Goal: Task Accomplishment & Management: Complete application form

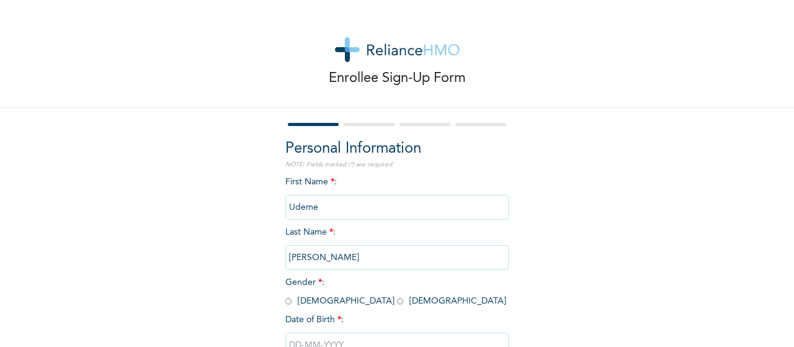
scroll to position [89, 0]
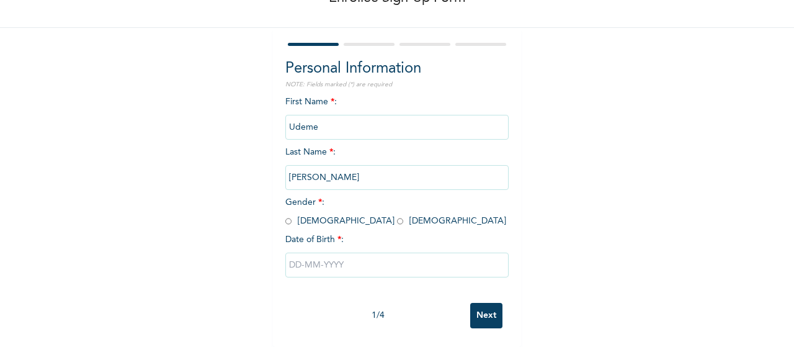
click at [397, 215] on input "radio" at bounding box center [400, 221] width 6 height 12
radio input "true"
click at [296, 261] on input "text" at bounding box center [396, 265] width 223 height 25
select select "8"
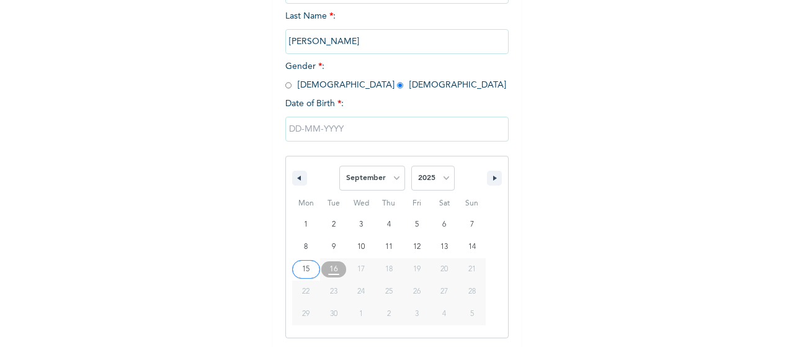
scroll to position [217, 0]
click at [434, 176] on select "2025 2024 2023 2022 2021 2020 2019 2018 2017 2016 2015 2014 2013 2012 2011 2010…" at bounding box center [432, 176] width 43 height 25
select select "2007"
click at [411, 165] on select "2025 2024 2023 2022 2021 2020 2019 2018 2017 2016 2015 2014 2013 2012 2011 2010…" at bounding box center [432, 176] width 43 height 25
click at [383, 182] on select "January February March April May June July August September October November De…" at bounding box center [372, 176] width 66 height 25
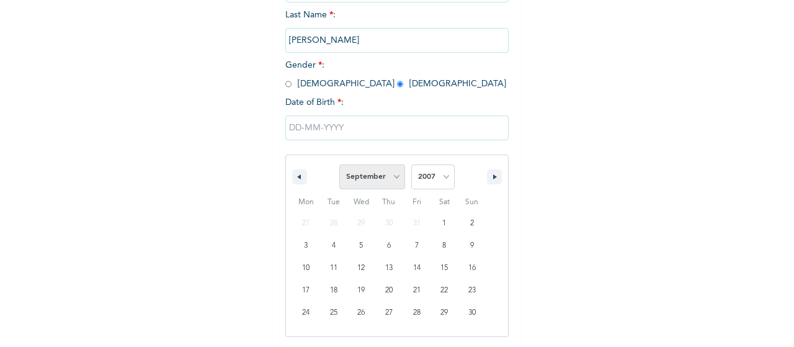
select select "6"
click at [339, 165] on select "January February March April May June July August September October November De…" at bounding box center [372, 176] width 66 height 25
type input "[DATE]"
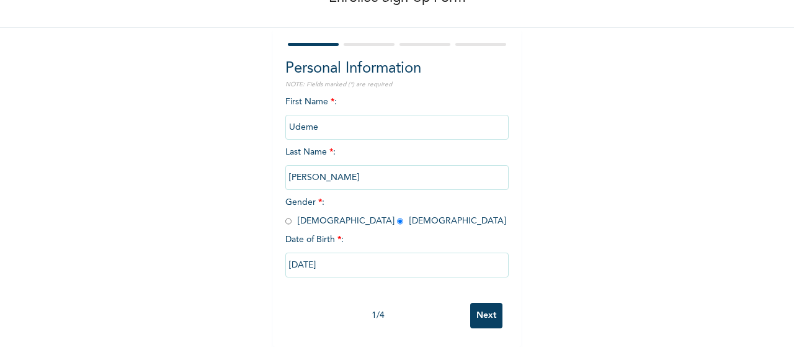
click at [487, 303] on input "Next" at bounding box center [486, 315] width 32 height 25
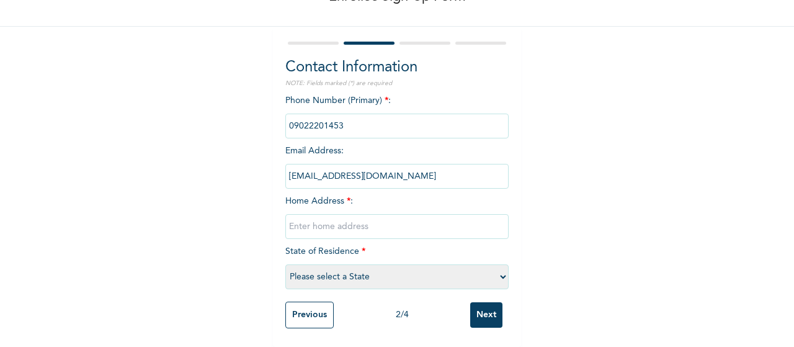
click at [318, 214] on input "text" at bounding box center [396, 226] width 223 height 25
click at [207, 242] on div "Enrollee Sign-Up Form Contact Information NOTE: Fields marked (*) are required …" at bounding box center [397, 133] width 794 height 428
click at [297, 220] on input "text" at bounding box center [396, 226] width 223 height 25
type input "Unit F3, Haggai Estate 5&6, [GEOGRAPHIC_DATA]."
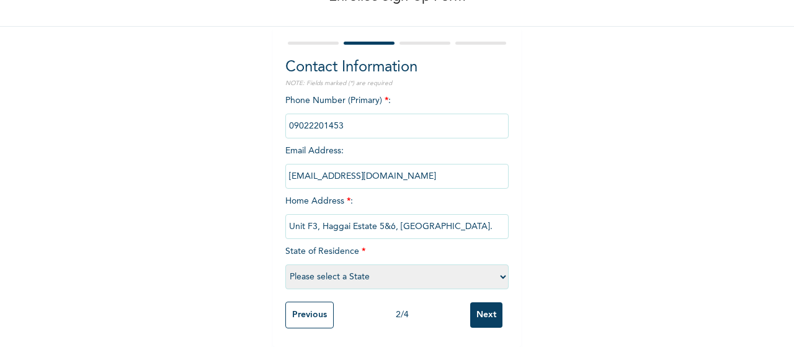
scroll to position [0, 0]
click at [583, 198] on div "Enrollee Sign-Up Form Contact Information NOTE: Fields marked (*) are required …" at bounding box center [397, 133] width 794 height 428
click at [354, 264] on select "Please select a State [PERSON_NAME] (FCT) [PERSON_NAME] Ibom [GEOGRAPHIC_DATA] …" at bounding box center [396, 276] width 223 height 25
select select "28"
click at [285, 264] on select "Please select a State [PERSON_NAME] (FCT) [PERSON_NAME] Ibom [GEOGRAPHIC_DATA] …" at bounding box center [396, 276] width 223 height 25
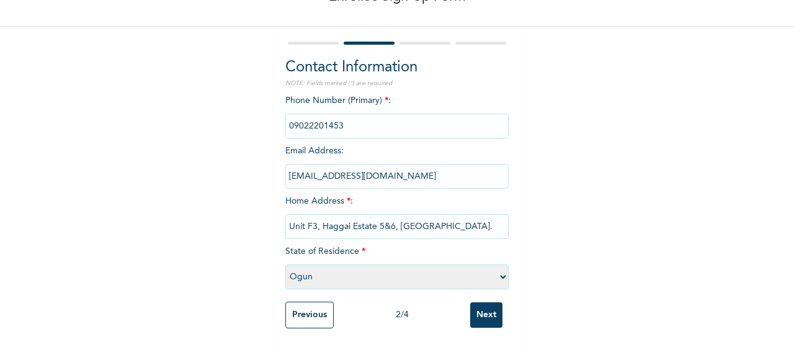
click at [479, 310] on input "Next" at bounding box center [486, 314] width 32 height 25
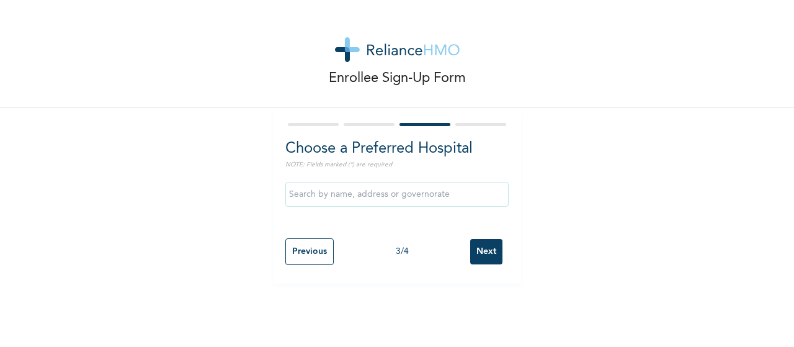
click at [344, 194] on input "text" at bounding box center [396, 194] width 223 height 25
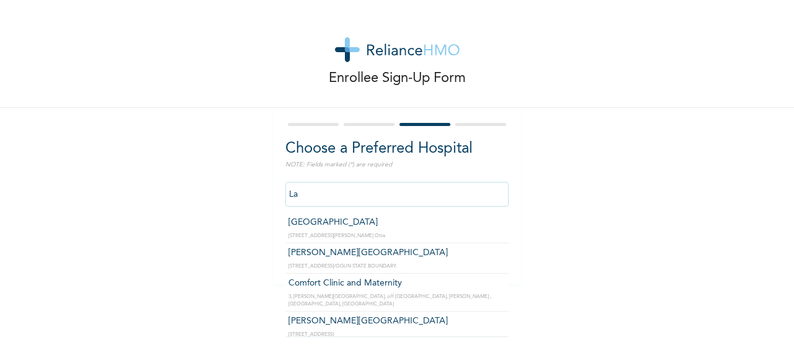
type input "L"
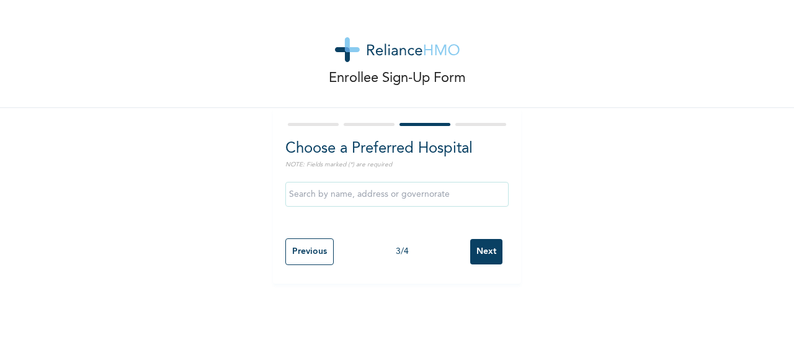
click at [625, 240] on div "Enrollee Sign-Up Form Choose a Preferred Hospital NOTE: Fields marked (*) are r…" at bounding box center [397, 142] width 794 height 284
click at [299, 257] on input "Previous" at bounding box center [309, 251] width 48 height 27
select select "28"
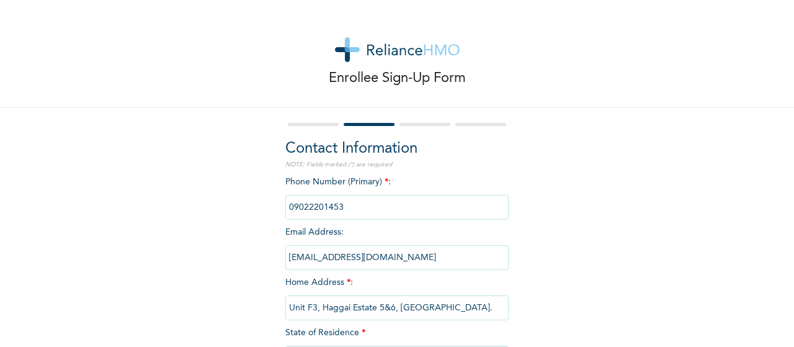
scroll to position [91, 0]
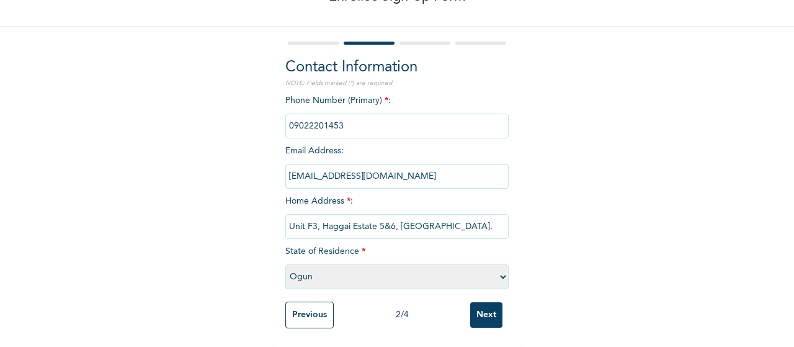
click at [478, 307] on input "Next" at bounding box center [486, 314] width 32 height 25
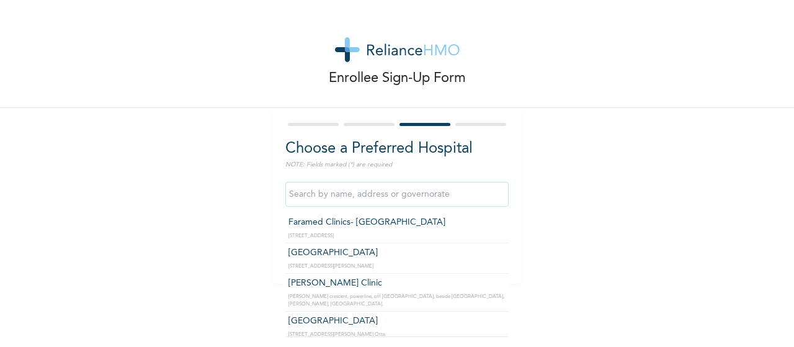
click at [356, 190] on input "text" at bounding box center [396, 194] width 223 height 25
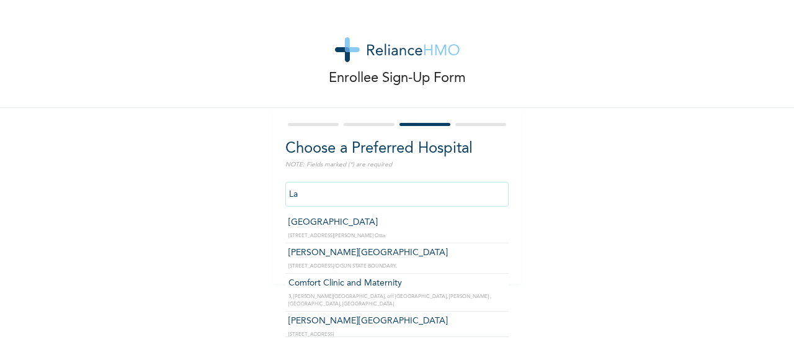
type input "L"
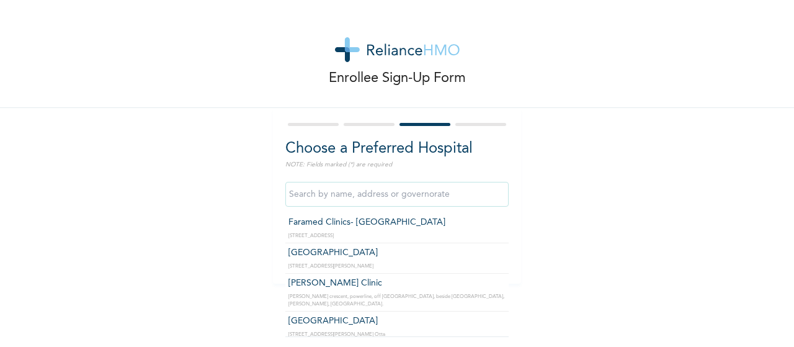
click at [643, 251] on div "Enrollee Sign-Up Form Choose a Preferred Hospital NOTE: Fields marked (*) are r…" at bounding box center [397, 142] width 794 height 284
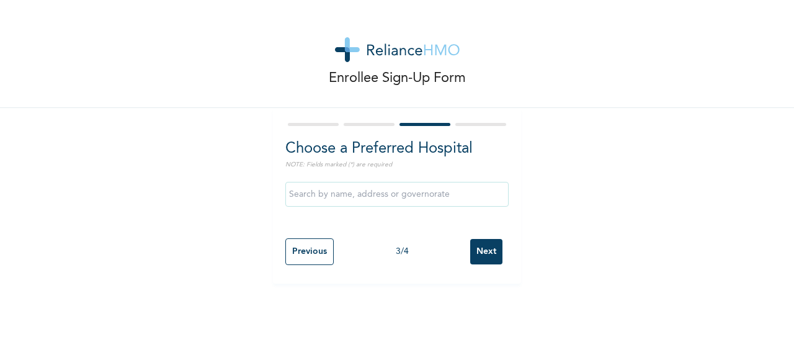
click at [298, 249] on input "Previous" at bounding box center [309, 251] width 48 height 27
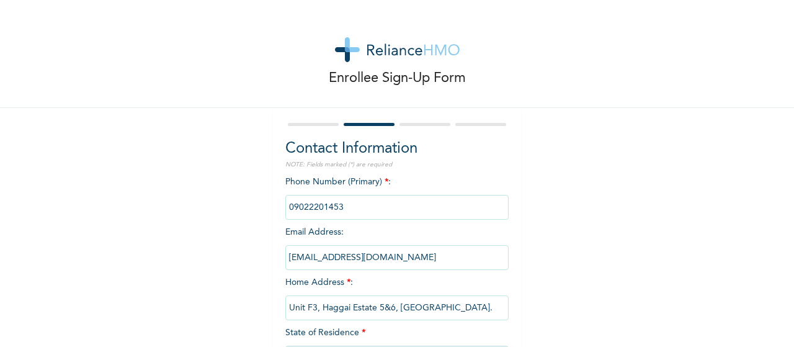
scroll to position [91, 0]
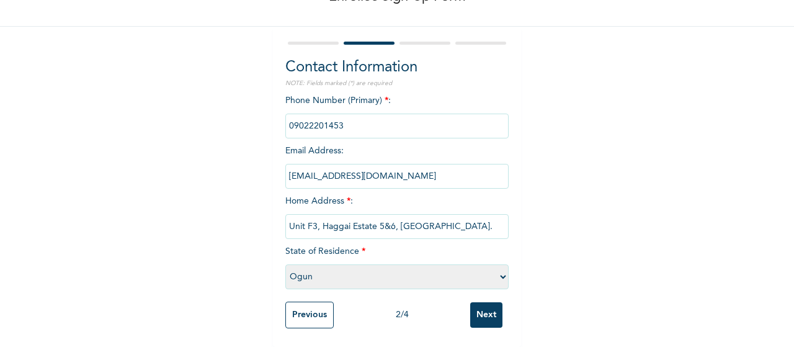
click at [441, 269] on select "Please select a State [PERSON_NAME] (FCT) [PERSON_NAME] Ibom [GEOGRAPHIC_DATA] …" at bounding box center [396, 276] width 223 height 25
select select "25"
click at [285, 264] on select "Please select a State [PERSON_NAME] (FCT) [PERSON_NAME] Ibom [GEOGRAPHIC_DATA] …" at bounding box center [396, 276] width 223 height 25
click at [472, 311] on input "Next" at bounding box center [486, 314] width 32 height 25
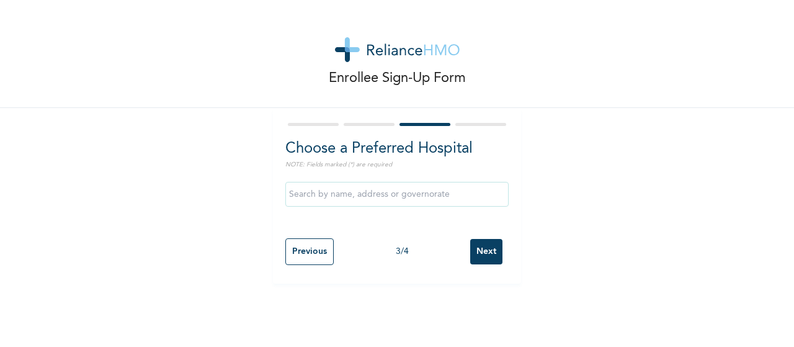
scroll to position [0, 0]
click at [367, 194] on input "text" at bounding box center [396, 194] width 223 height 25
click at [231, 261] on div "Enrollee Sign-Up Form Choose a Preferred Hospital NOTE: Fields marked (*) are r…" at bounding box center [397, 142] width 794 height 284
click at [308, 251] on input "Previous" at bounding box center [309, 251] width 48 height 27
select select "25"
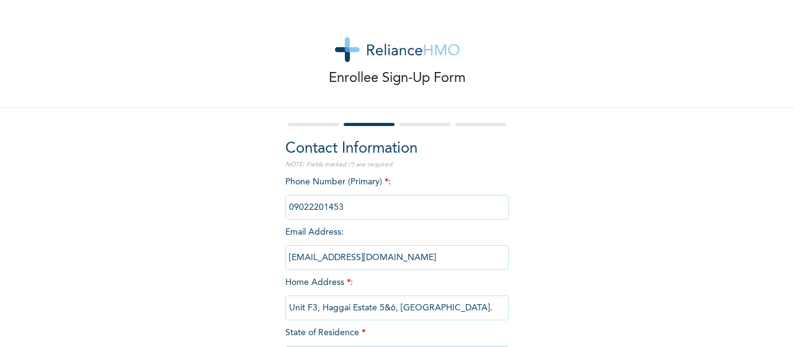
scroll to position [91, 0]
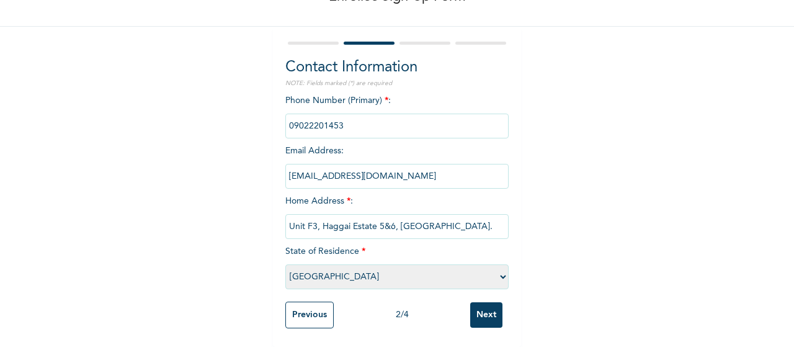
click at [475, 307] on input "Next" at bounding box center [486, 314] width 32 height 25
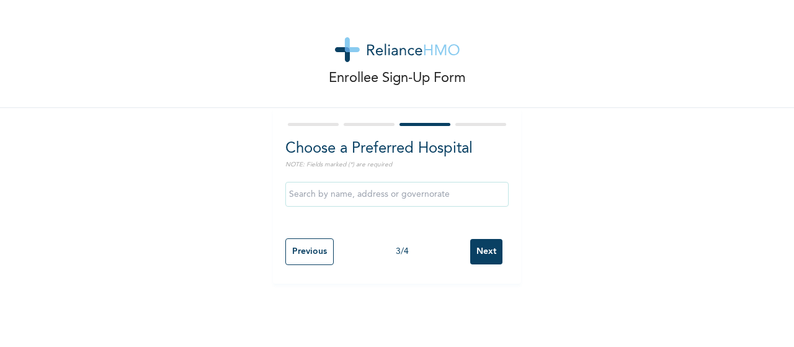
scroll to position [0, 0]
click at [408, 194] on input "text" at bounding box center [396, 194] width 223 height 25
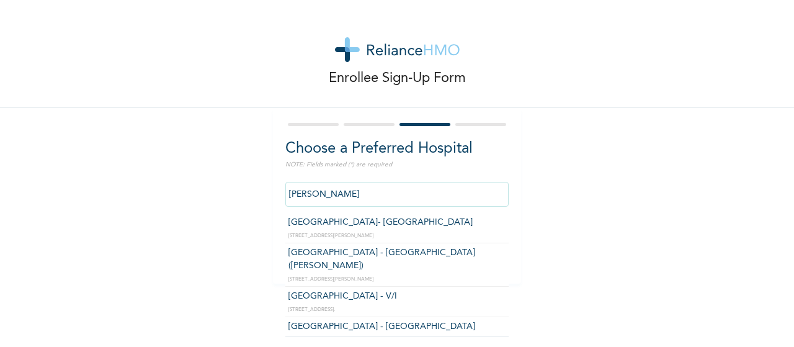
type input "[PERSON_NAME]"
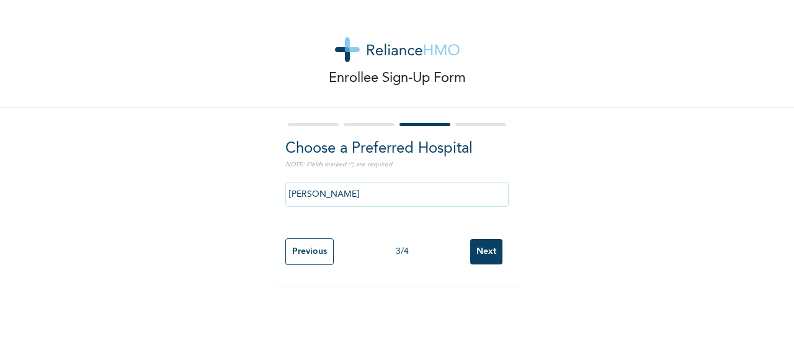
click at [504, 222] on div "Choose a Preferred Hospital NOTE: Fields marked (*) are required [PERSON_NAME] …" at bounding box center [397, 196] width 248 height 176
click at [242, 222] on div "Enrollee Sign-Up Form Choose a Preferred Hospital NOTE: Fields marked (*) are r…" at bounding box center [397, 142] width 794 height 284
click at [304, 244] on input "Previous" at bounding box center [309, 251] width 48 height 27
select select "25"
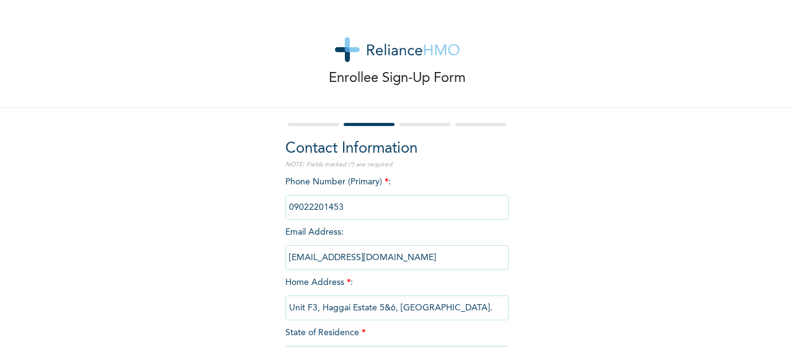
scroll to position [91, 0]
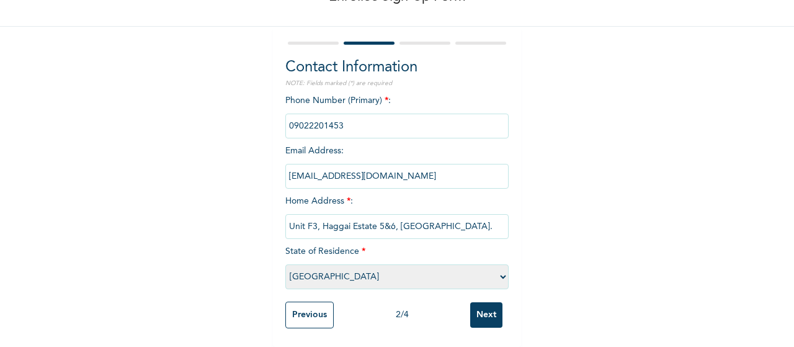
click at [494, 215] on input "Unit F3, Haggai Estate 5&6, [GEOGRAPHIC_DATA]." at bounding box center [396, 226] width 223 height 25
drag, startPoint x: 494, startPoint y: 215, endPoint x: 253, endPoint y: 204, distance: 241.6
click at [253, 204] on div "Enrollee Sign-Up Form Contact Information NOTE: Fields marked (*) are required …" at bounding box center [397, 133] width 794 height 428
type input "ption Camp."
drag, startPoint x: 259, startPoint y: 239, endPoint x: 216, endPoint y: 244, distance: 43.7
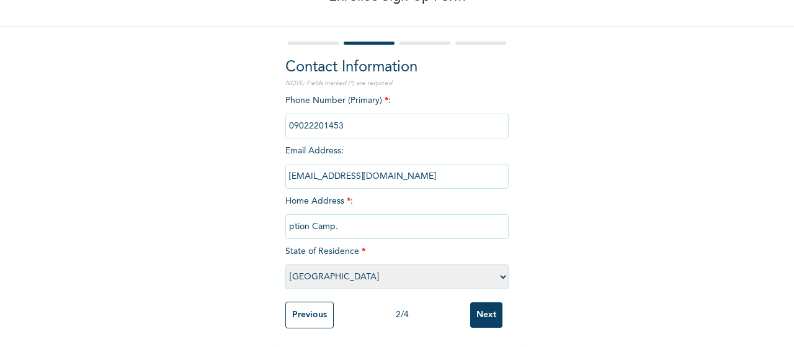
click at [216, 244] on div "Enrollee Sign-Up Form Contact Information NOTE: Fields marked (*) are required …" at bounding box center [397, 133] width 794 height 428
type input "[STREET_ADDRESS][PERSON_NAME]"
click at [477, 308] on input "Next" at bounding box center [486, 314] width 32 height 25
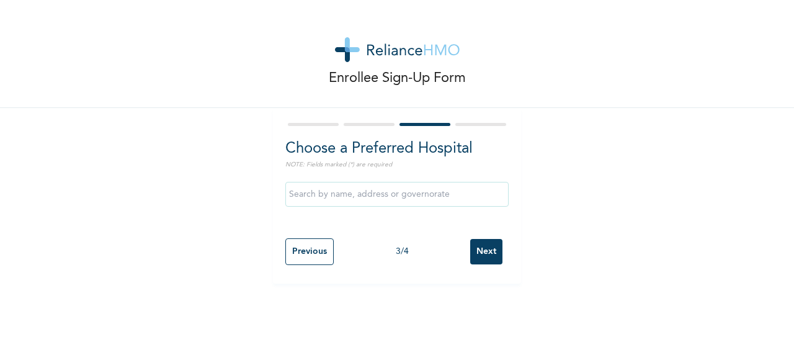
scroll to position [0, 0]
click at [300, 192] on input "text" at bounding box center [396, 194] width 223 height 25
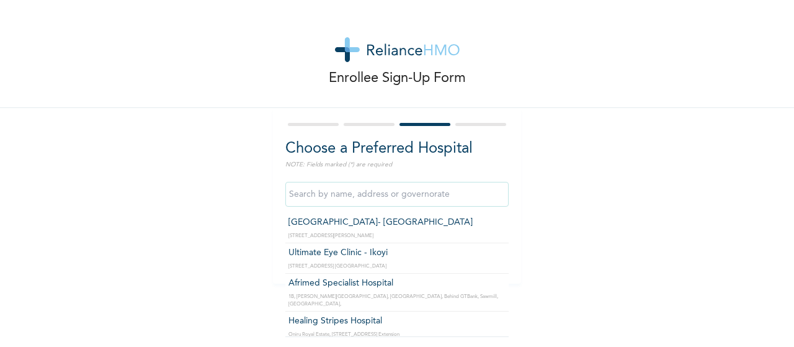
type input "[GEOGRAPHIC_DATA]- [GEOGRAPHIC_DATA]"
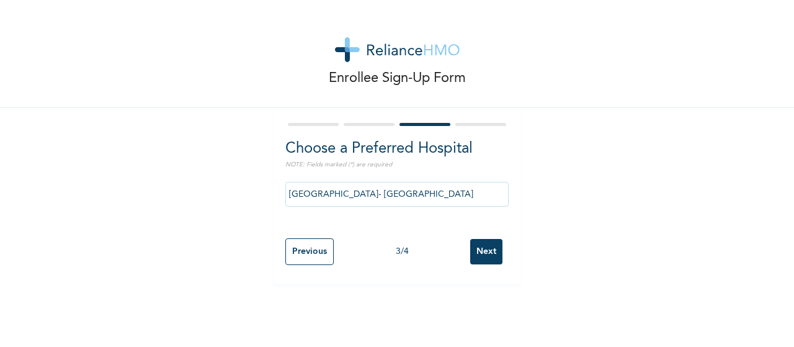
click at [483, 257] on input "Next" at bounding box center [486, 251] width 32 height 25
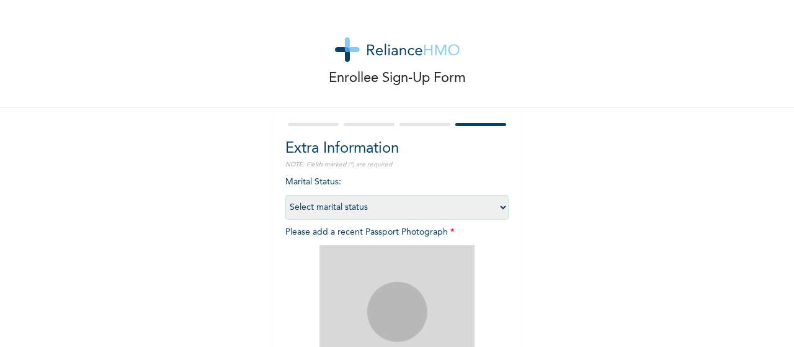
click at [483, 204] on select "Select marital status [DEMOGRAPHIC_DATA] Married [DEMOGRAPHIC_DATA] Widow/[DEMO…" at bounding box center [396, 207] width 223 height 25
select select "1"
click at [285, 195] on select "Select marital status [DEMOGRAPHIC_DATA] Married [DEMOGRAPHIC_DATA] Widow/[DEMO…" at bounding box center [396, 207] width 223 height 25
click at [195, 182] on div "Enrollee Sign-Up Form Extra Information NOTE: Fields marked (*) are required Ma…" at bounding box center [397, 267] width 794 height 534
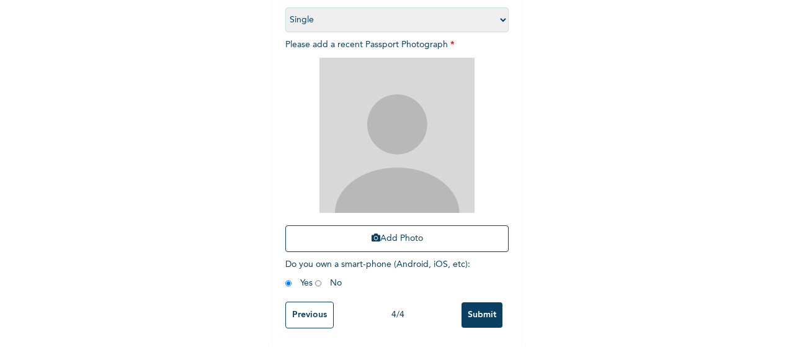
click at [307, 302] on input "Previous" at bounding box center [309, 315] width 48 height 27
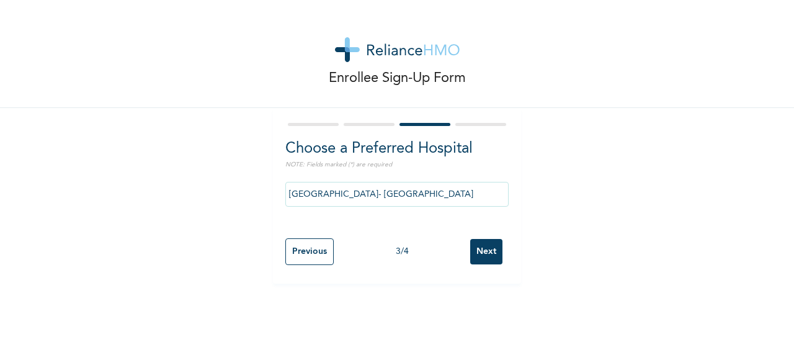
scroll to position [0, 0]
click at [409, 189] on input "[GEOGRAPHIC_DATA]- [GEOGRAPHIC_DATA]" at bounding box center [396, 194] width 223 height 25
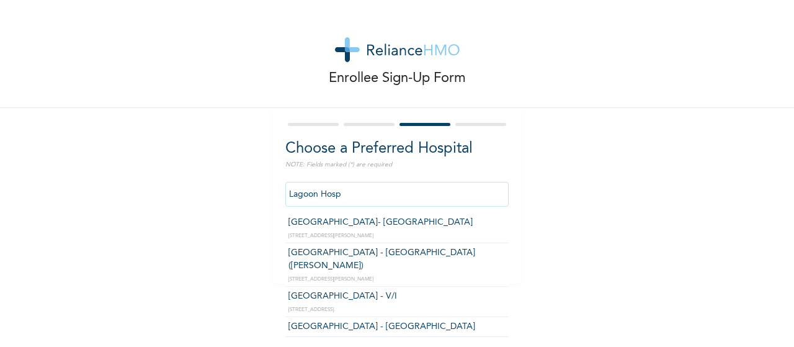
type input "[GEOGRAPHIC_DATA] - [GEOGRAPHIC_DATA]([PERSON_NAME])"
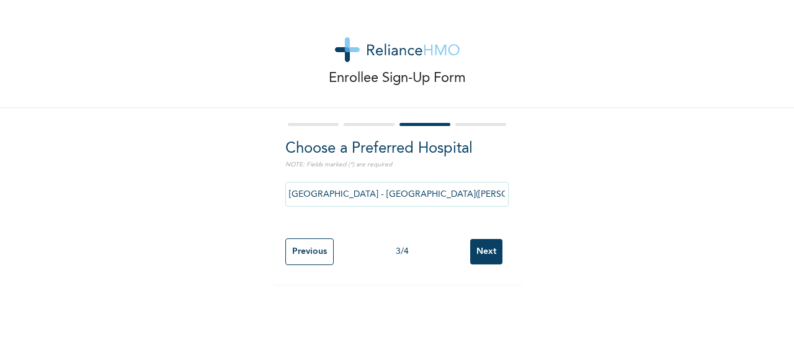
click at [485, 249] on input "Next" at bounding box center [486, 251] width 32 height 25
select select "1"
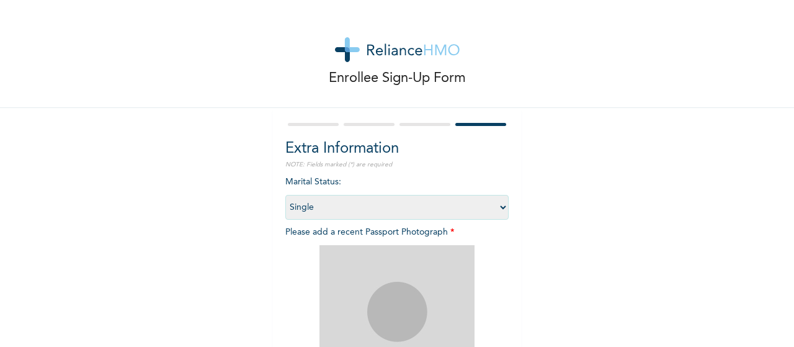
scroll to position [198, 0]
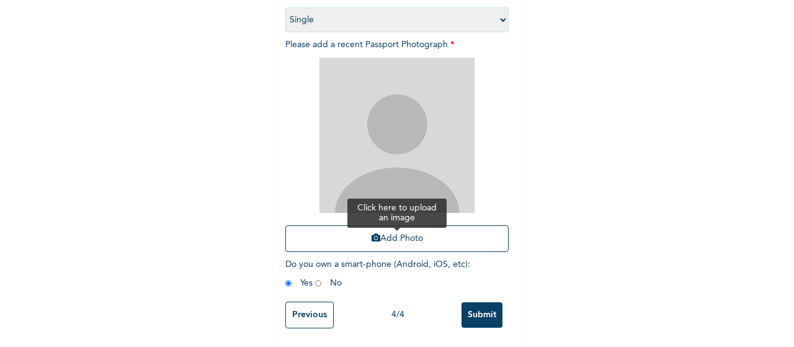
click at [403, 231] on button "Add Photo" at bounding box center [396, 238] width 223 height 27
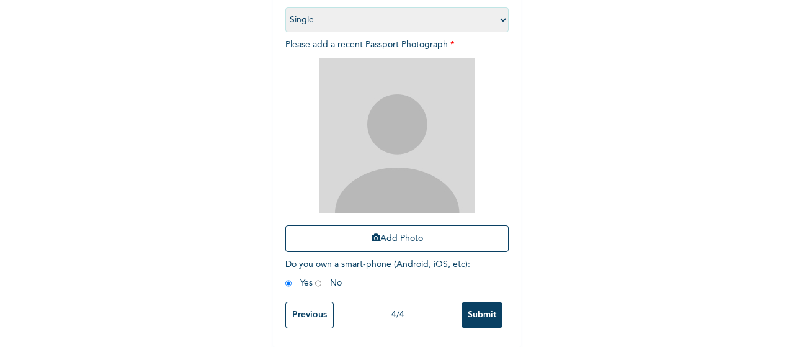
click at [419, 243] on div "Add Photo" at bounding box center [396, 154] width 223 height 207
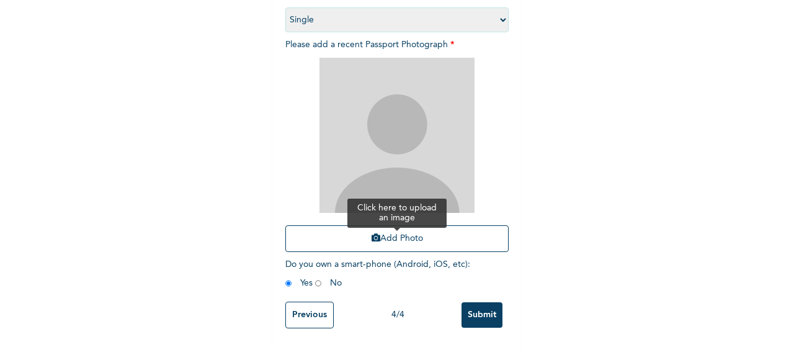
click at [419, 226] on button "Add Photo" at bounding box center [396, 238] width 223 height 27
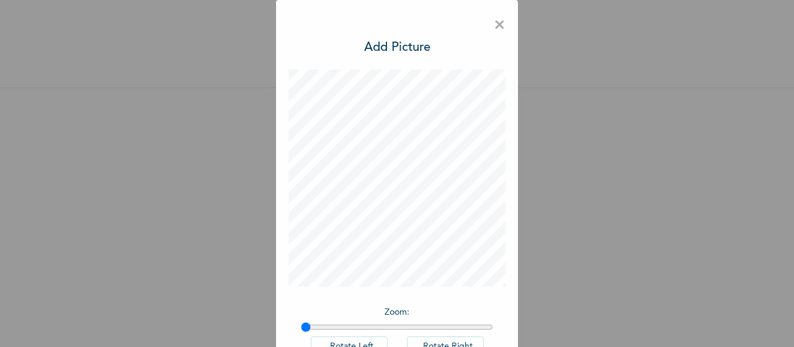
scroll to position [86, 0]
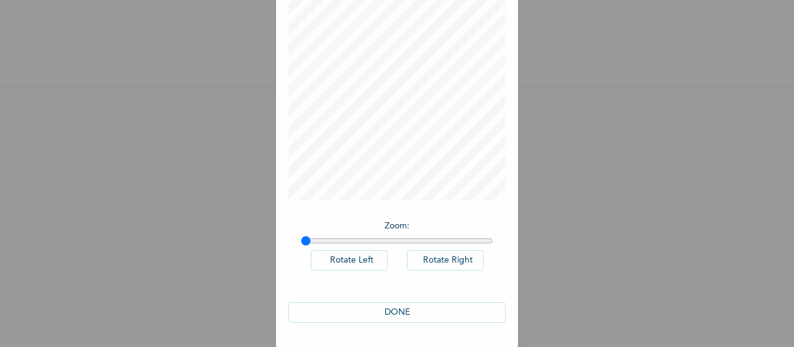
click at [454, 308] on button "DONE" at bounding box center [397, 312] width 217 height 20
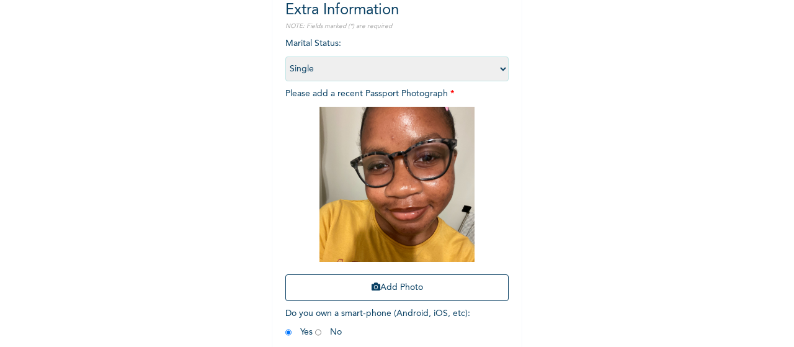
scroll to position [139, 0]
click at [552, 155] on div "Enrollee Sign-Up Form Extra Information NOTE: Fields marked (*) are required Ma…" at bounding box center [397, 128] width 794 height 534
click at [534, 125] on div "Enrollee Sign-Up Form Extra Information NOTE: Fields marked (*) are required Ma…" at bounding box center [397, 128] width 794 height 534
